Goal: Task Accomplishment & Management: Manage account settings

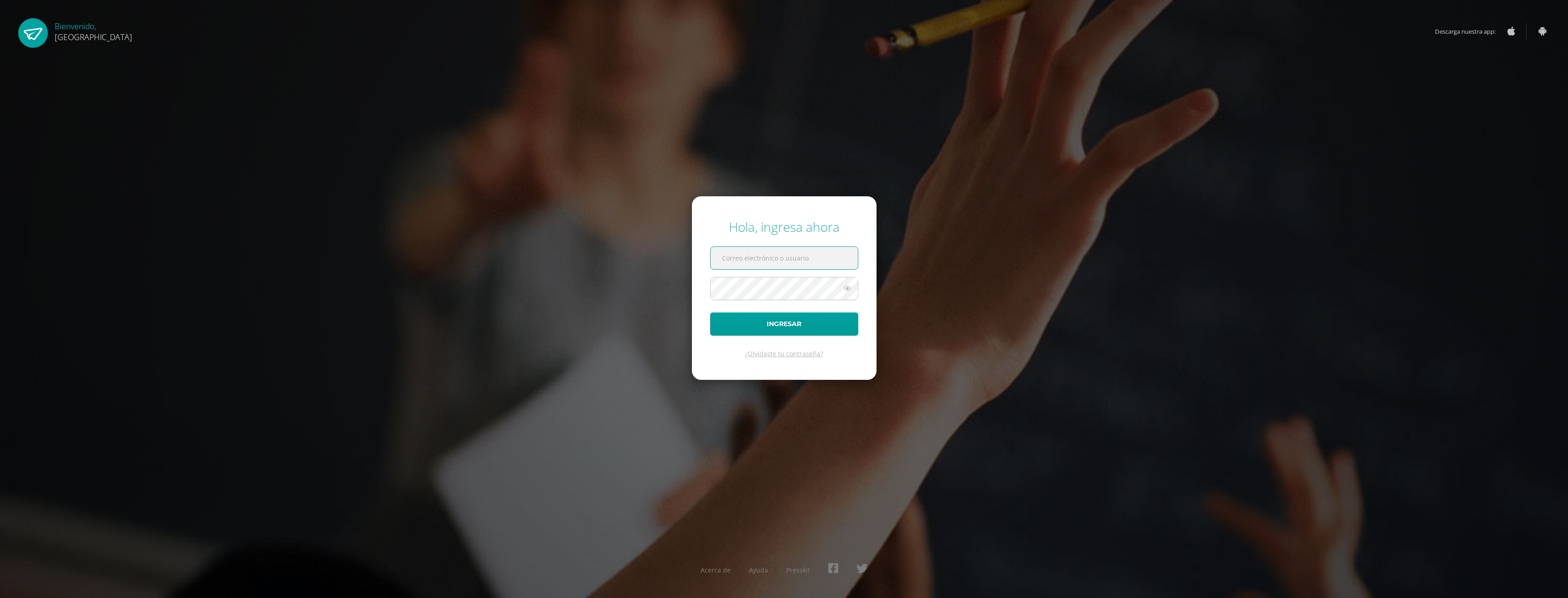
click at [757, 259] on input "text" at bounding box center [784, 258] width 147 height 23
type input "2025874"
click at [795, 353] on link "¿Olvidaste tu contraseña?" at bounding box center [784, 353] width 79 height 9
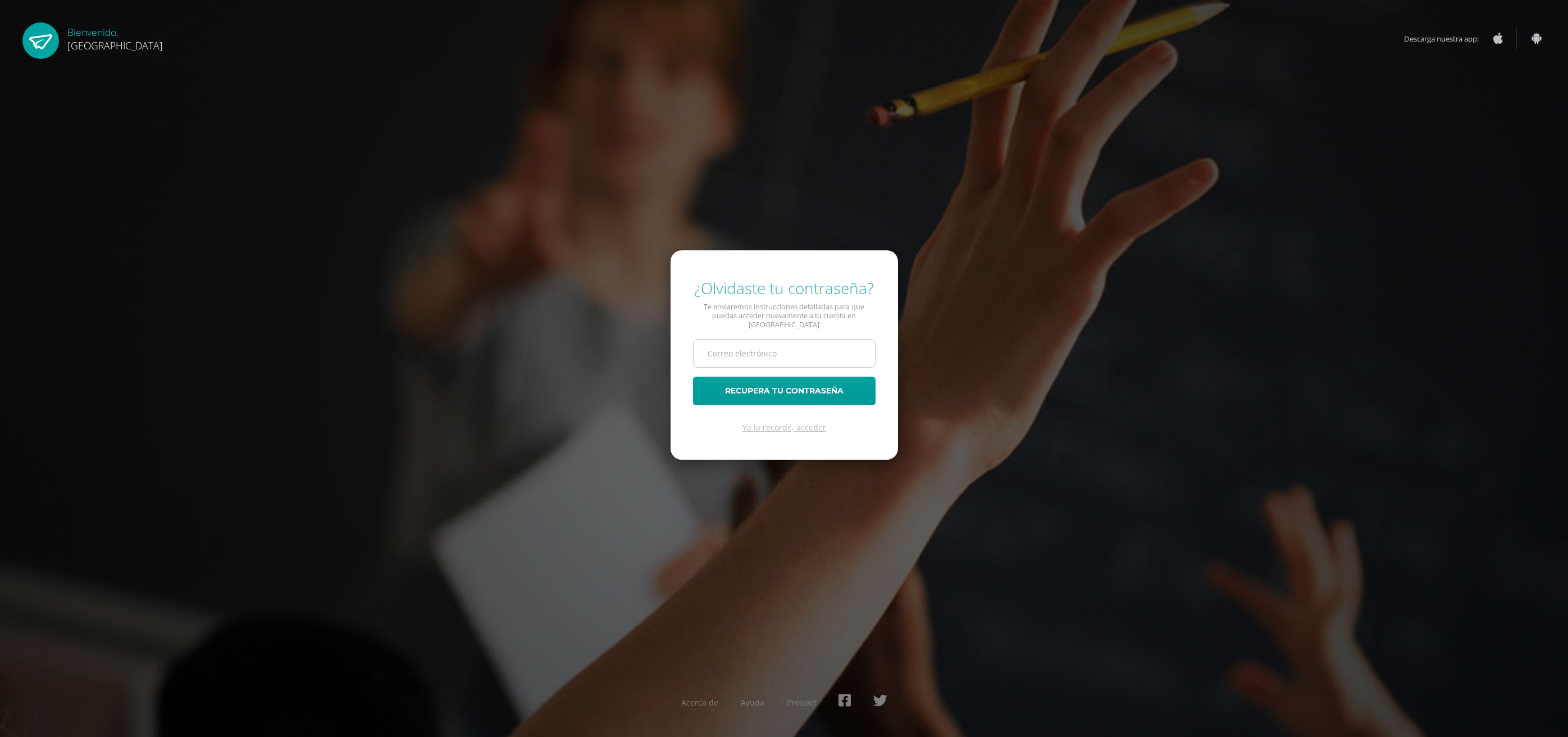
click at [723, 344] on input "text" at bounding box center [784, 353] width 181 height 28
type input "inghugodiaz@gmail.com"
click at [787, 383] on button "Recupera tu contraseña" at bounding box center [784, 391] width 182 height 28
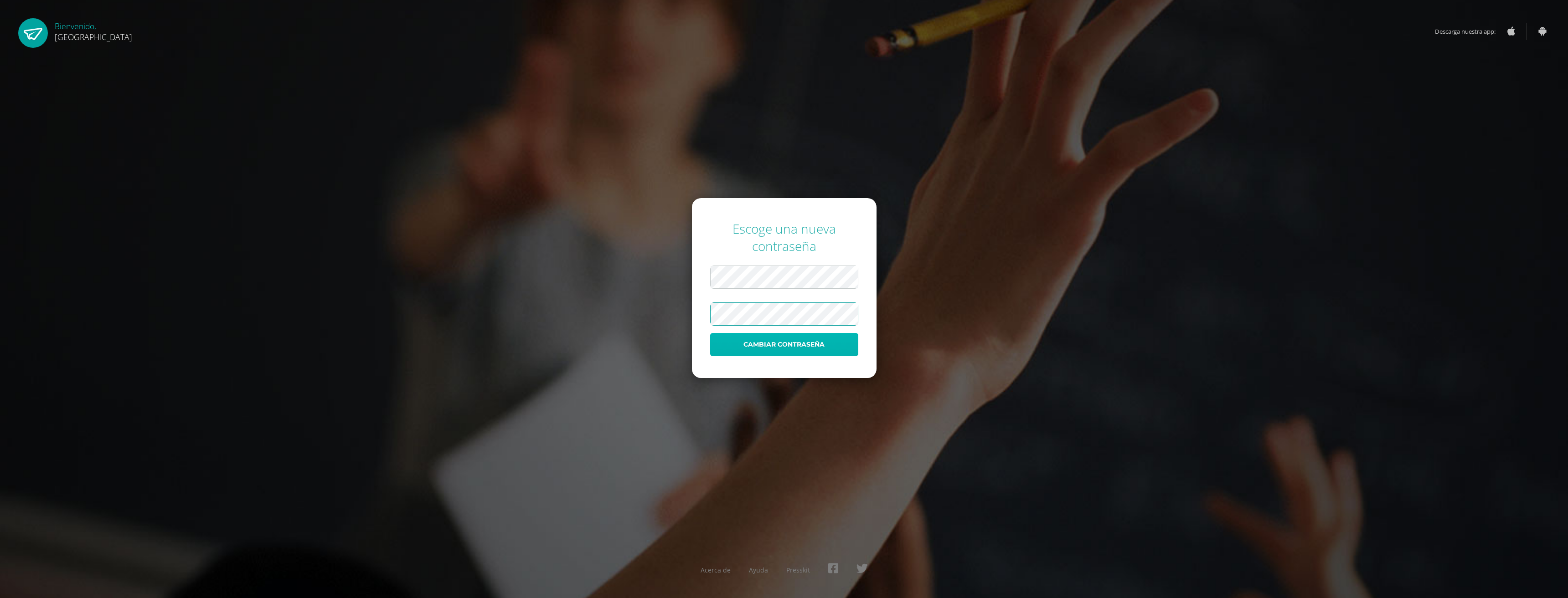
click at [778, 347] on button "Cambiar contraseña" at bounding box center [784, 344] width 148 height 23
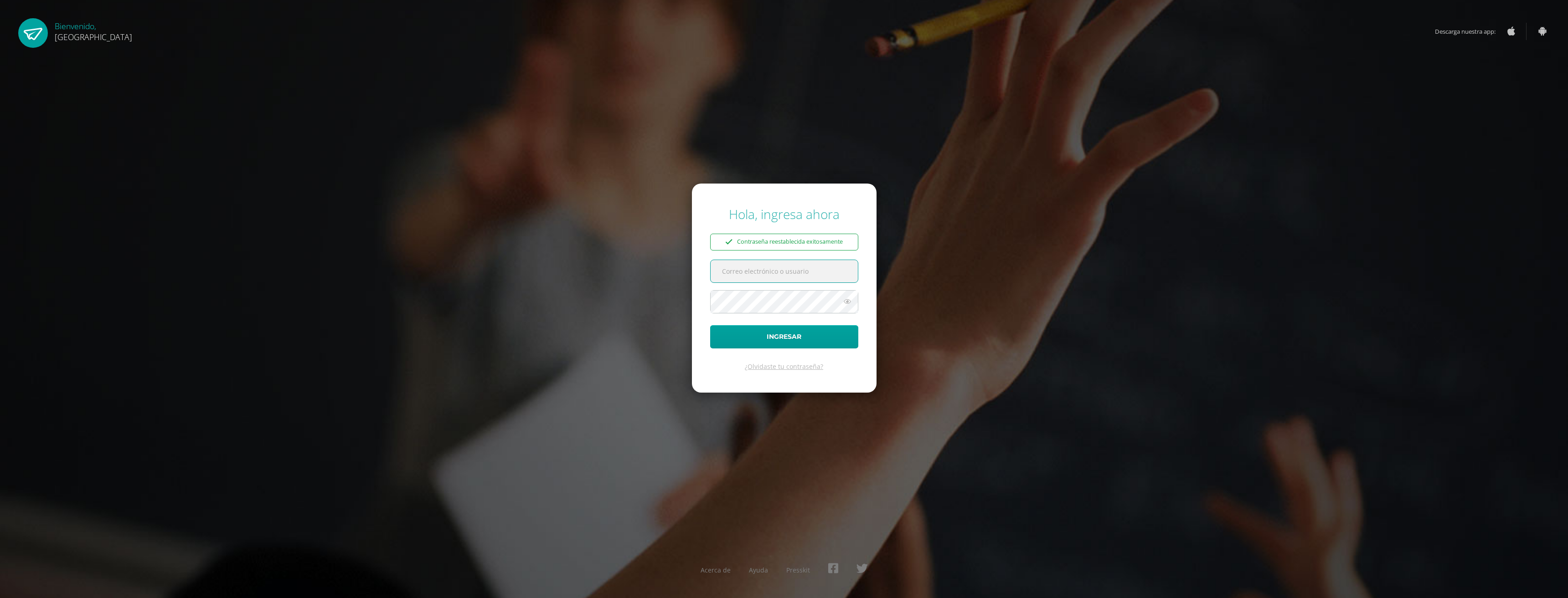
click at [747, 271] on input "text" at bounding box center [784, 271] width 147 height 23
type input "inghugodiaz@gmail.com"
click at [771, 335] on button "Ingresar" at bounding box center [784, 337] width 148 height 23
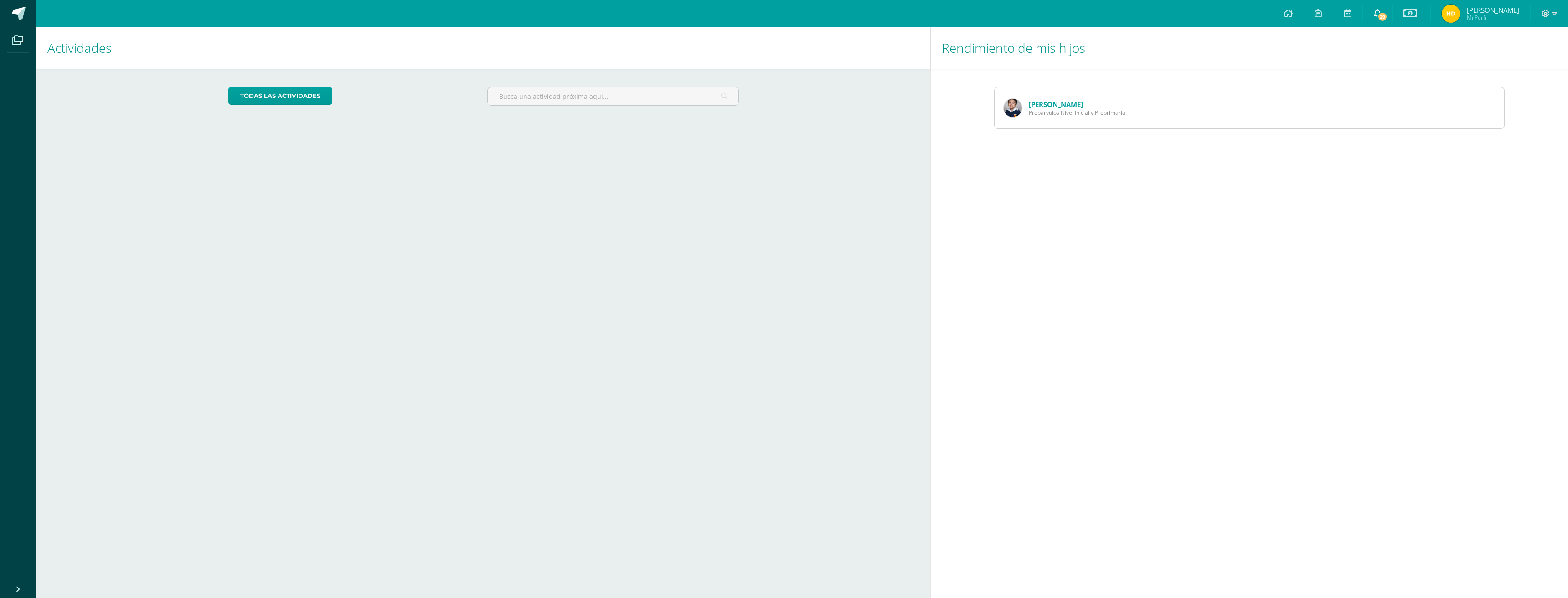
click at [1381, 12] on icon at bounding box center [1377, 13] width 7 height 8
click at [1192, 214] on div "Rendimiento de mis hijos [PERSON_NAME] Prepárvulos Nivel Inicial y Preprimaria" at bounding box center [1251, 313] width 642 height 571
click at [1417, 12] on icon at bounding box center [1410, 13] width 13 height 11
click at [1399, 47] on link "Estado de cuenta actual" at bounding box center [1416, 52] width 100 height 22
